Goal: Navigation & Orientation: Find specific page/section

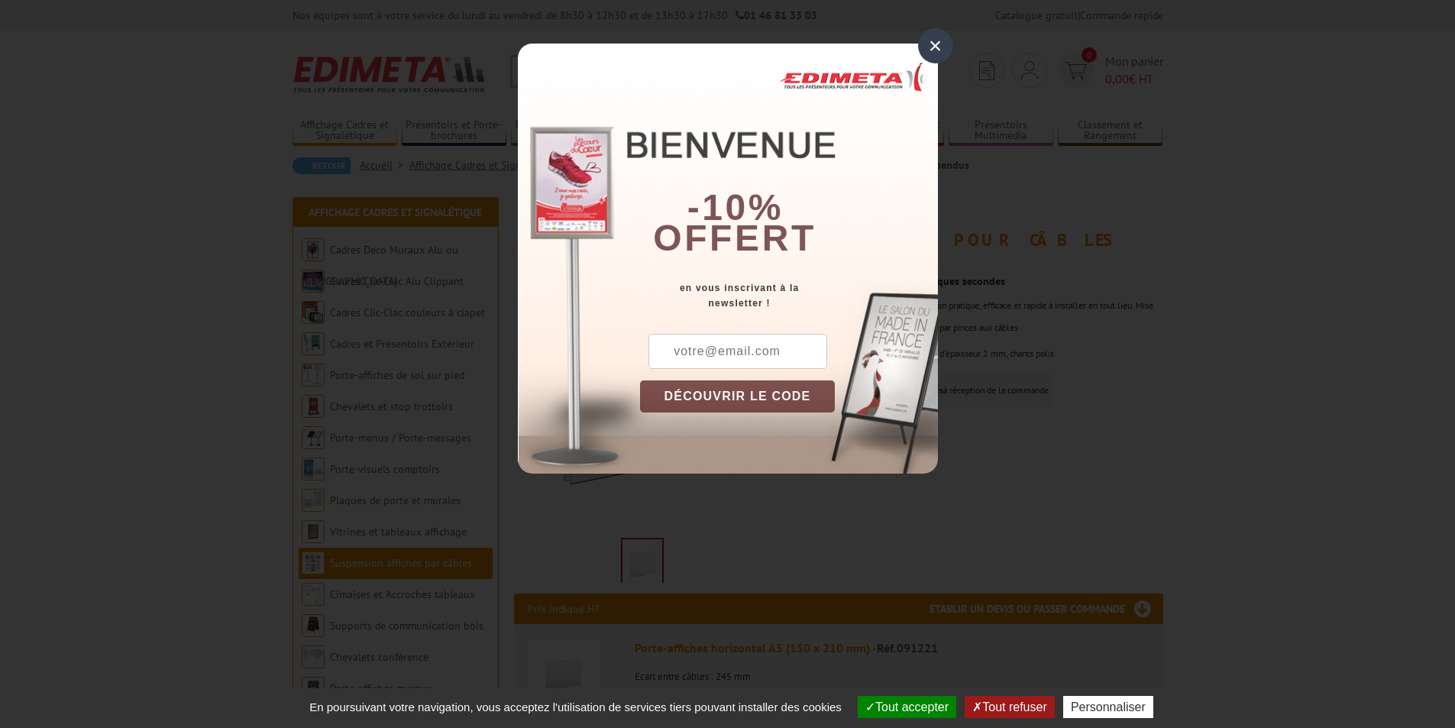
click at [929, 45] on div "×" at bounding box center [935, 45] width 35 height 35
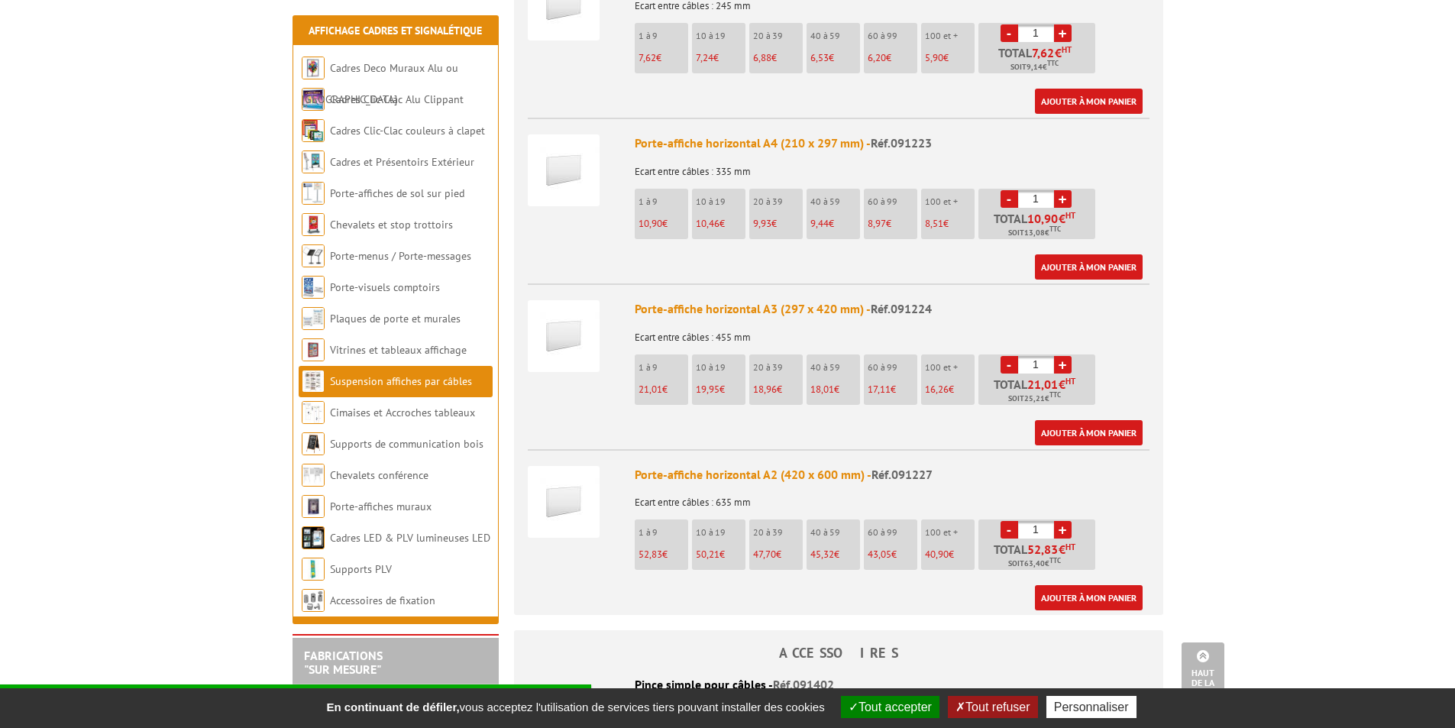
scroll to position [840, 0]
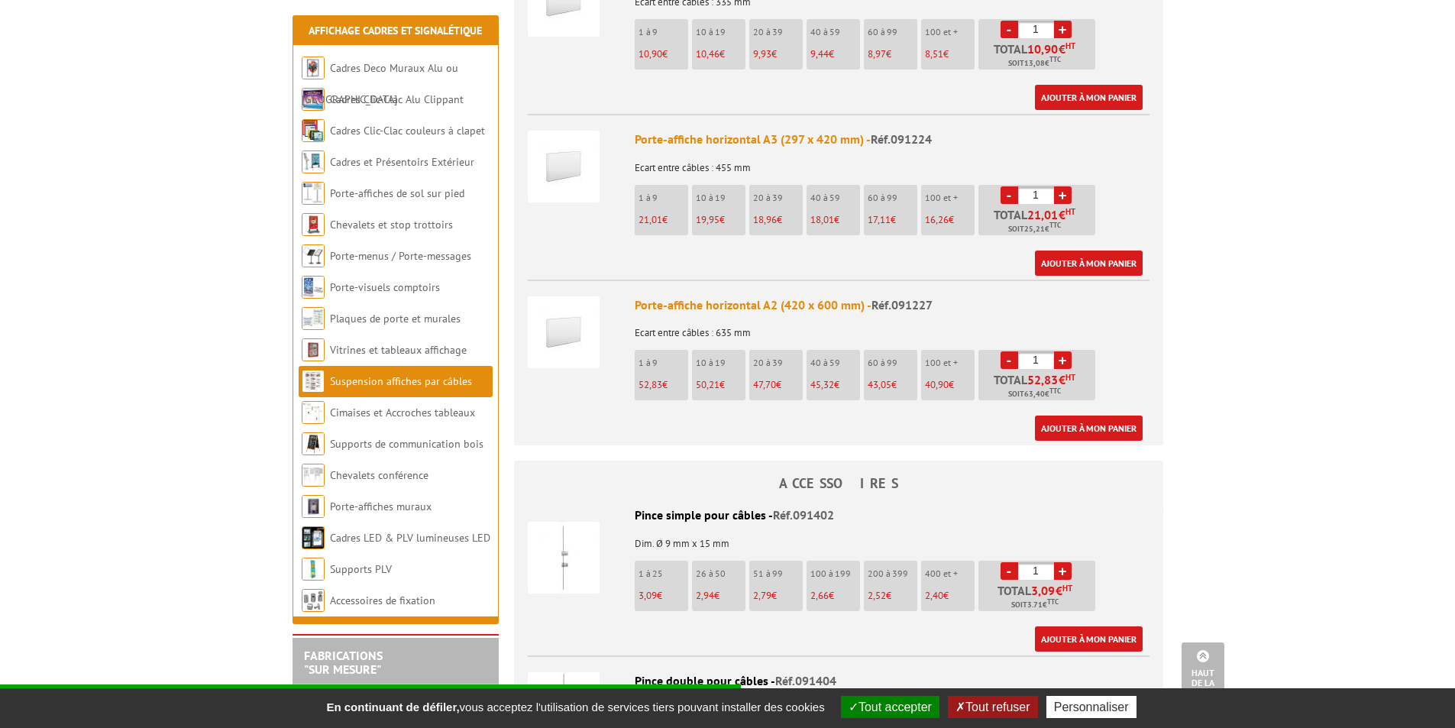
click at [577, 319] on img at bounding box center [564, 332] width 72 height 72
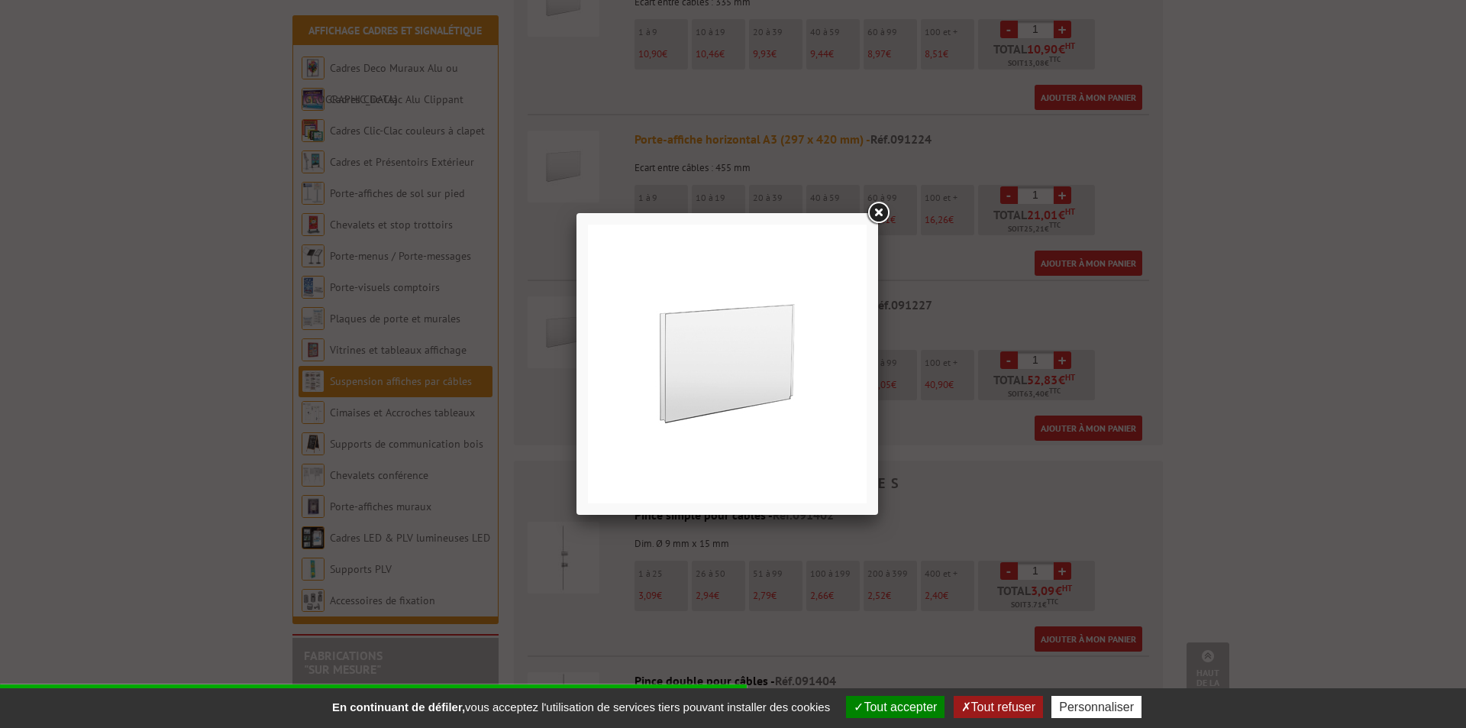
click at [877, 213] on link at bounding box center [877, 212] width 27 height 27
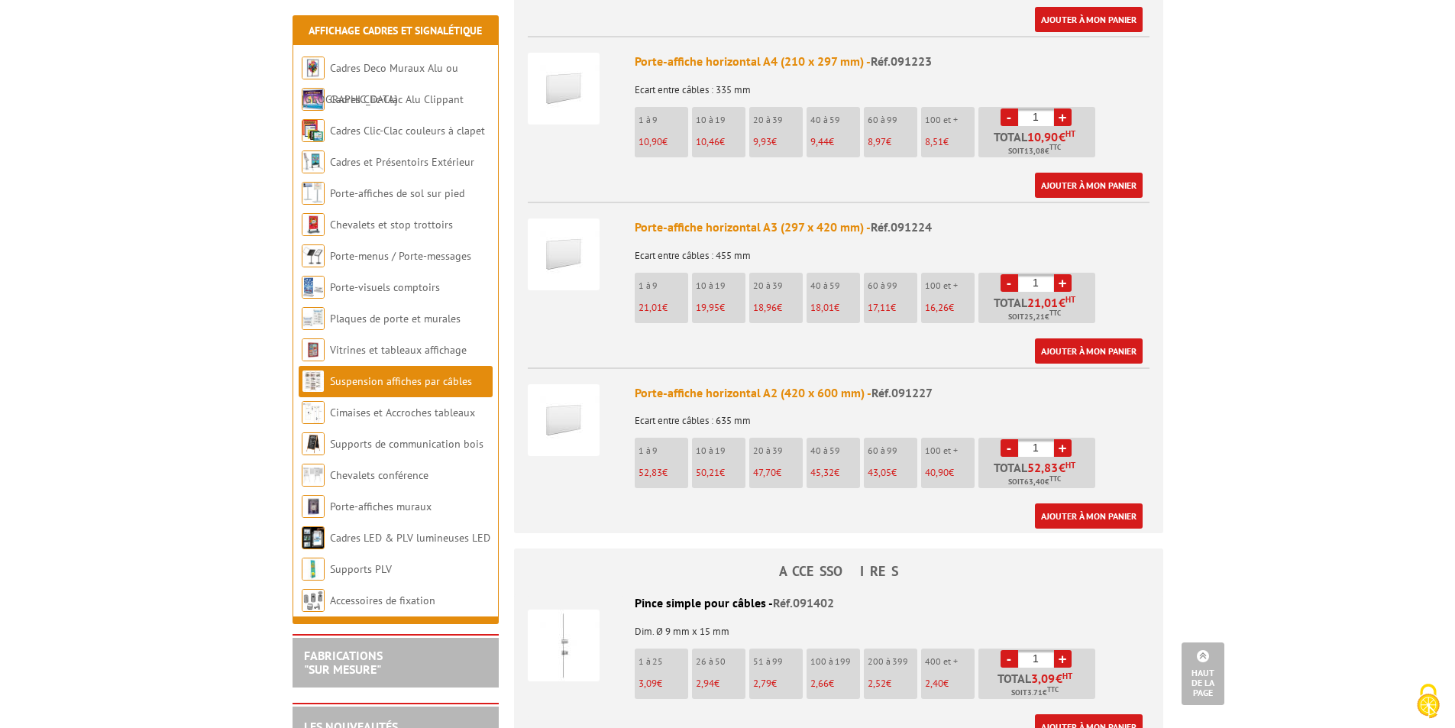
scroll to position [687, 0]
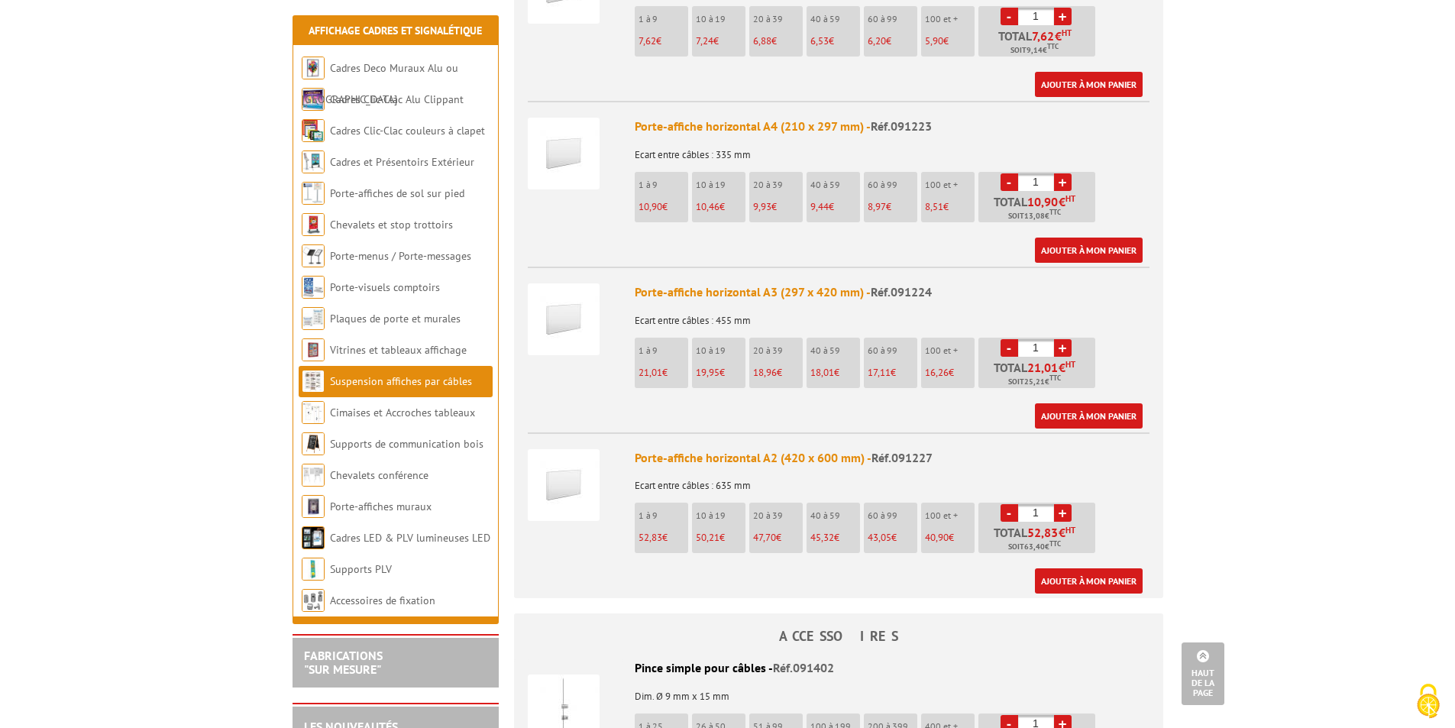
click at [567, 454] on img at bounding box center [564, 485] width 72 height 72
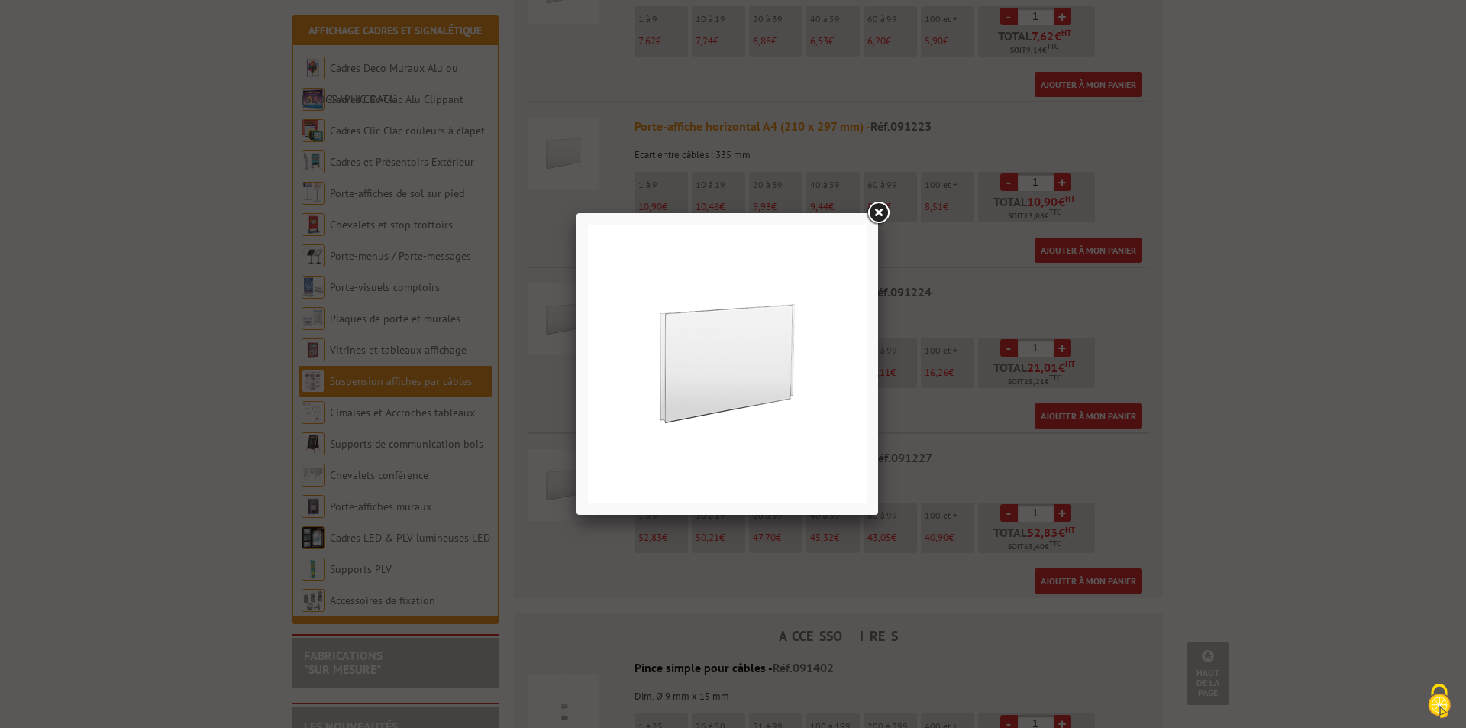
click at [741, 373] on img at bounding box center [727, 363] width 279 height 279
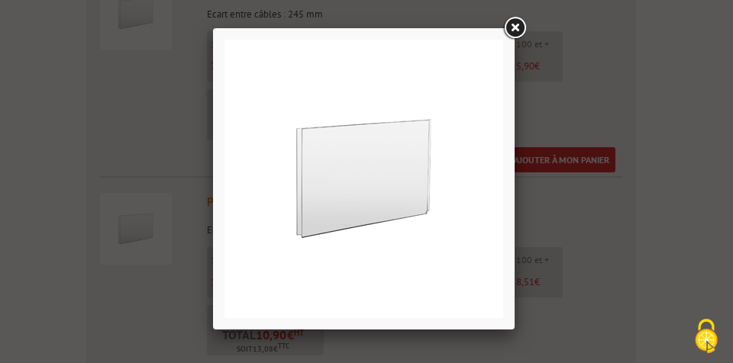
click at [520, 20] on link at bounding box center [514, 28] width 27 height 27
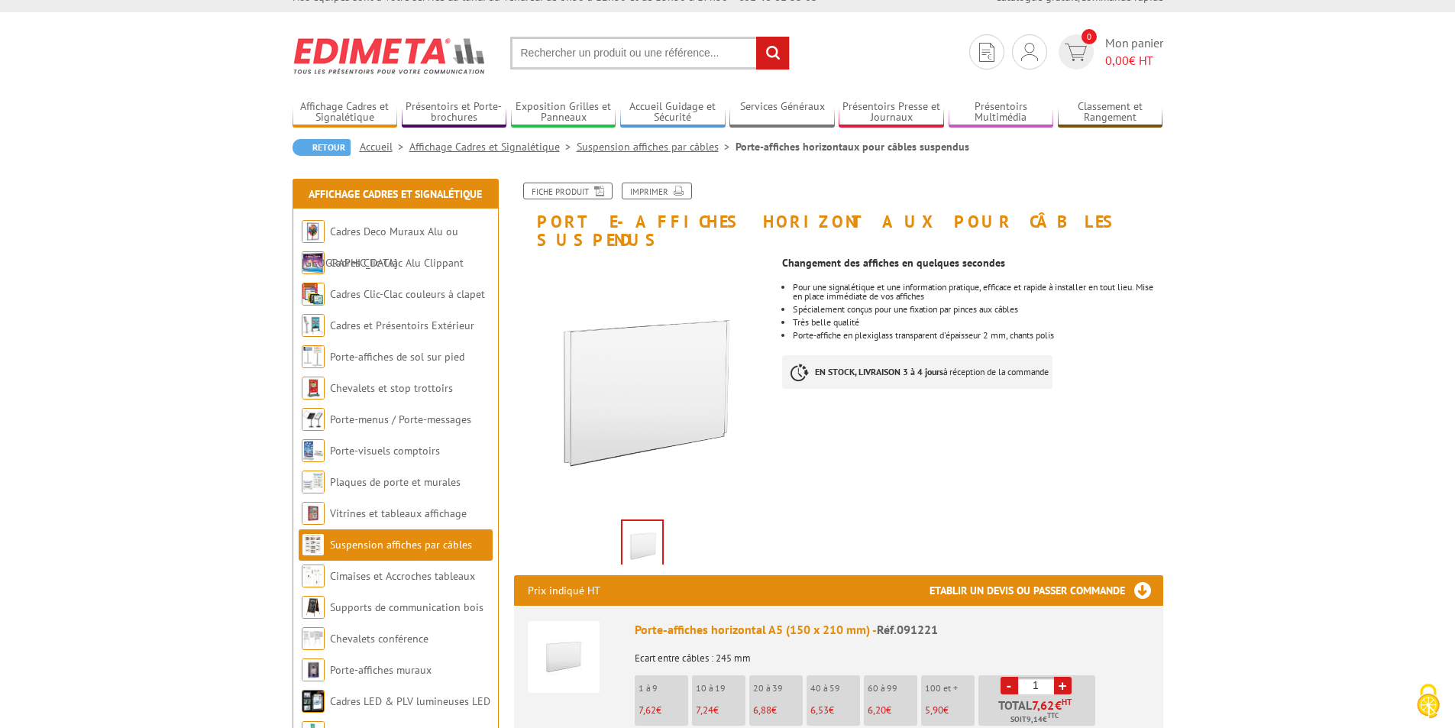
scroll to position [0, 0]
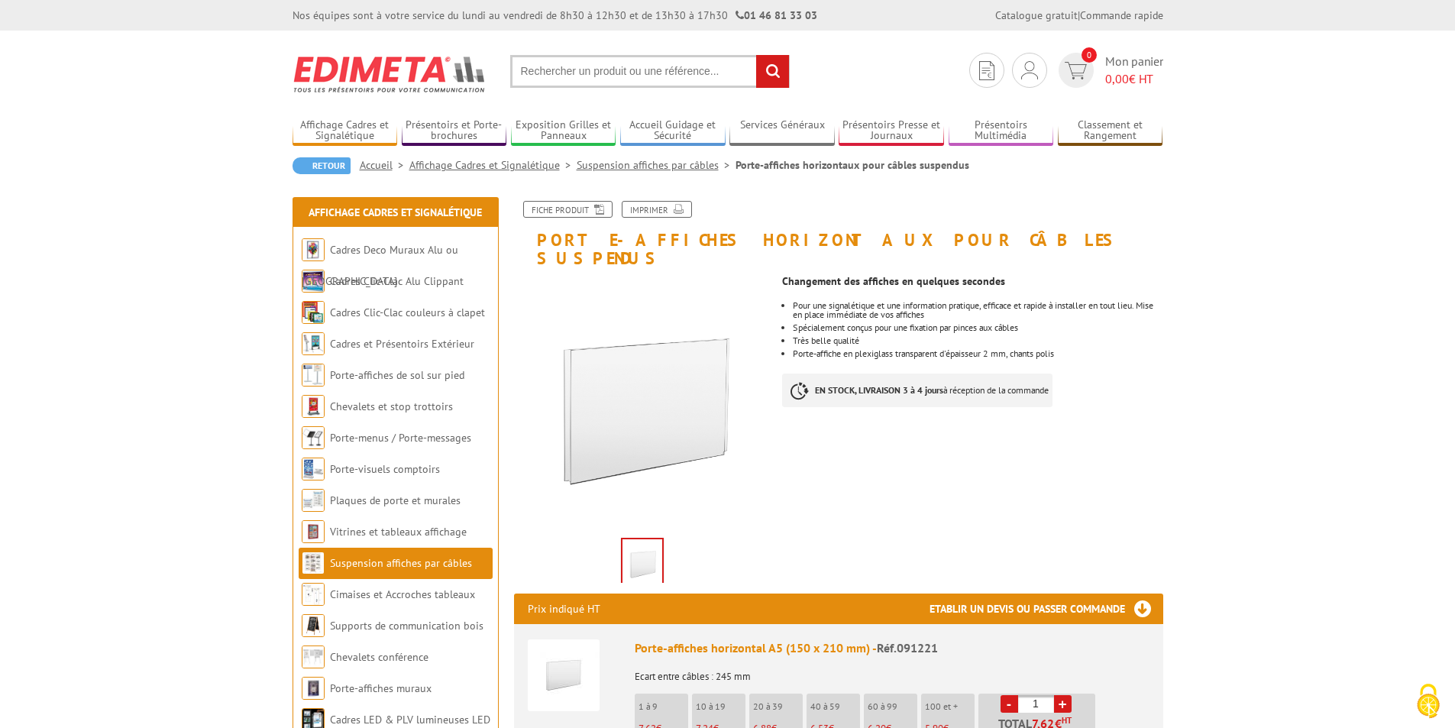
click at [493, 166] on link "Affichage Cadres et Signalétique" at bounding box center [492, 165] width 167 height 14
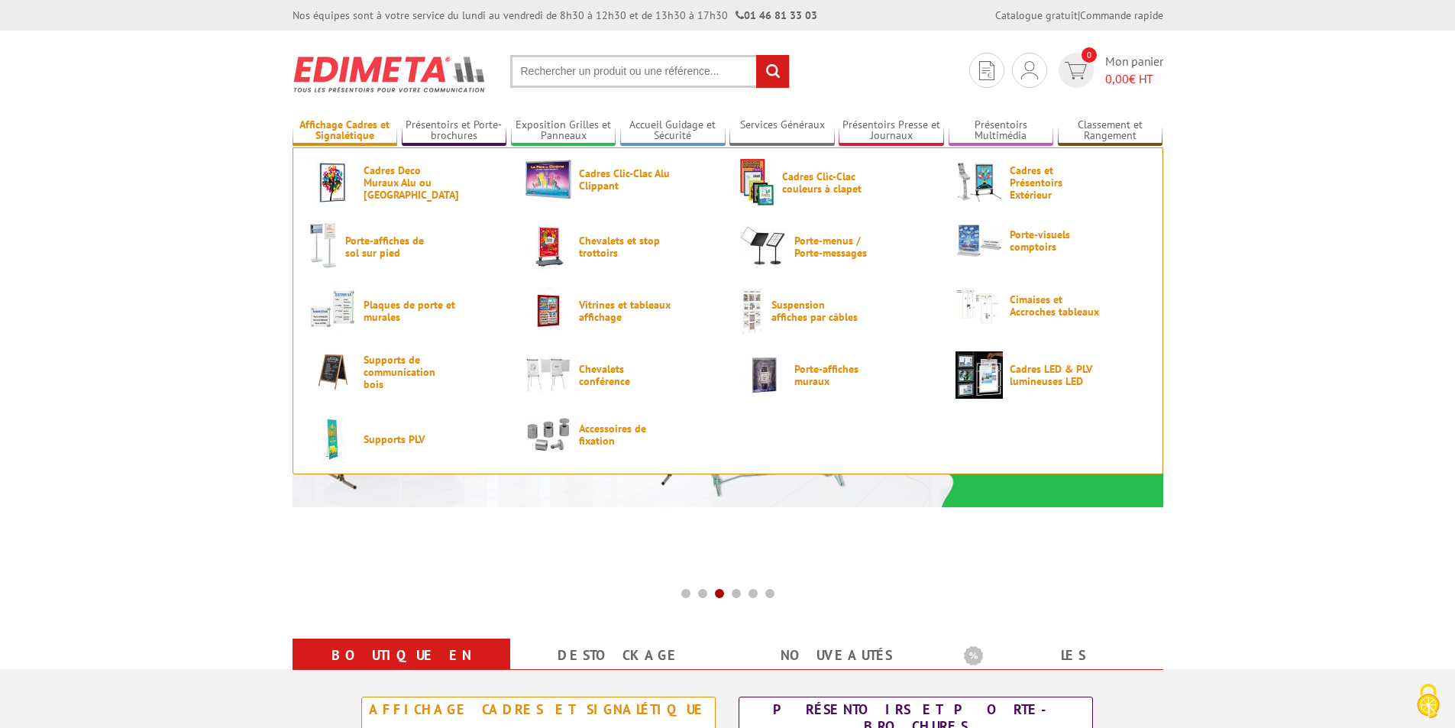
click at [365, 134] on link "Affichage Cadres et Signalétique" at bounding box center [344, 130] width 105 height 25
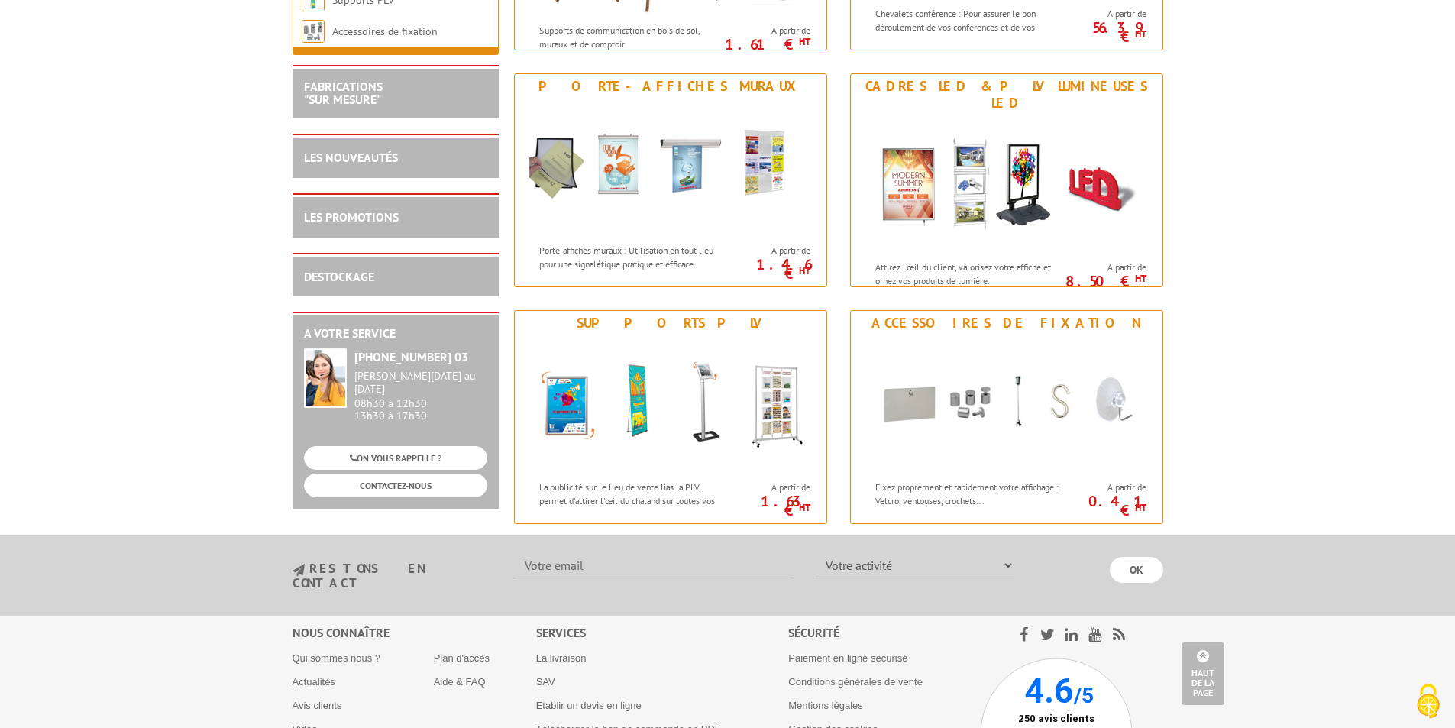
scroll to position [1909, 0]
